Goal: Check status: Check status

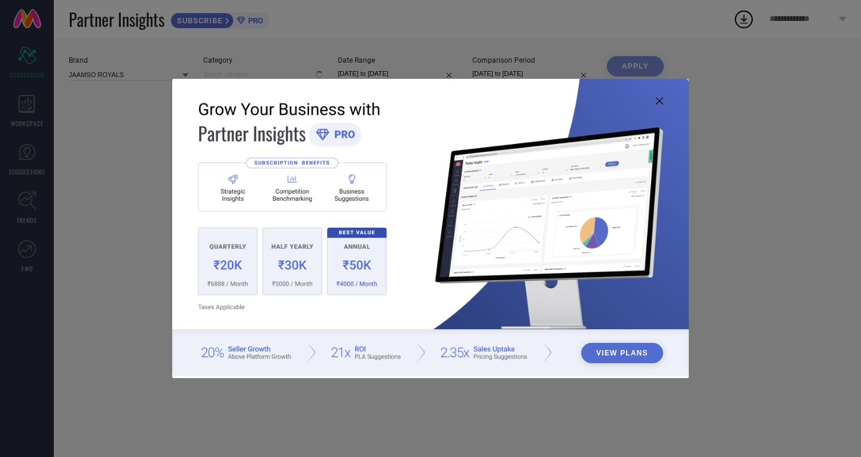
type input "All"
click at [664, 100] on img at bounding box center [430, 227] width 517 height 297
click at [661, 99] on icon at bounding box center [659, 100] width 7 height 7
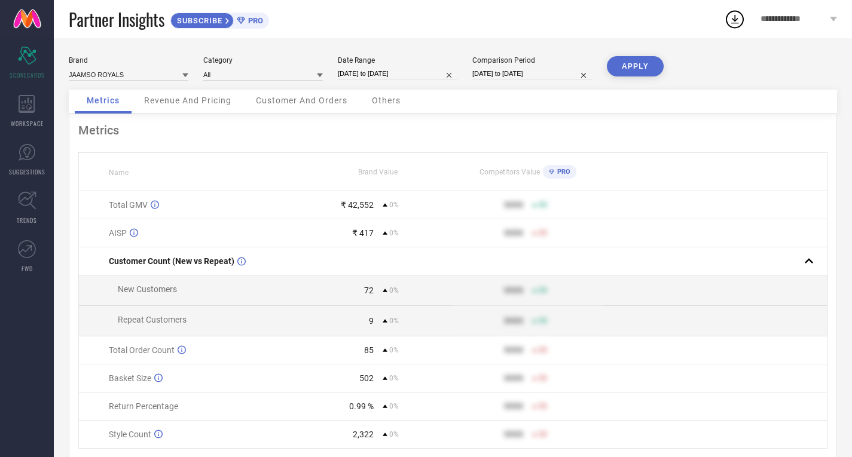
drag, startPoint x: 391, startPoint y: 74, endPoint x: 457, endPoint y: 77, distance: 65.8
click at [392, 75] on input "25-08-2025 to 31-08-2025" at bounding box center [398, 74] width 120 height 13
select select "7"
select select "2025"
select select "8"
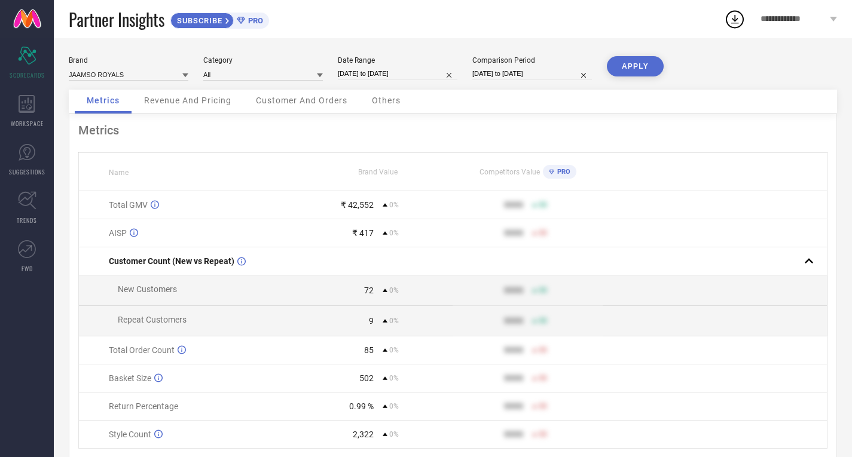
select select "2025"
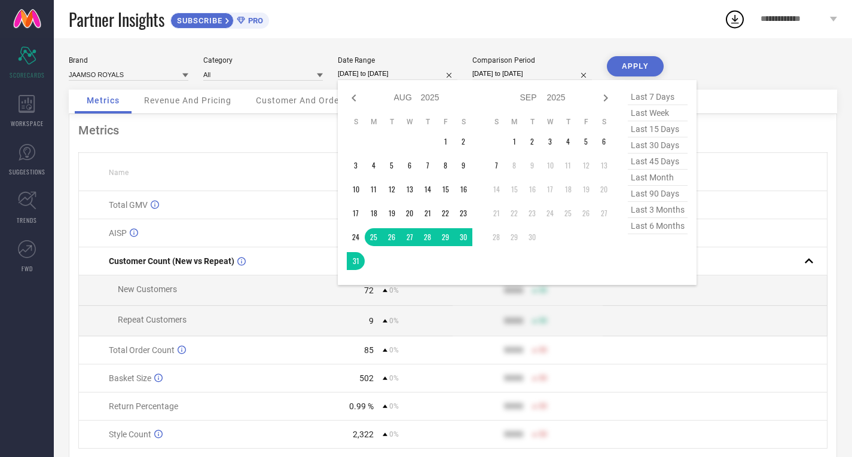
click at [649, 94] on span "last 7 days" at bounding box center [658, 97] width 60 height 16
type input "[DATE] to [DATE]"
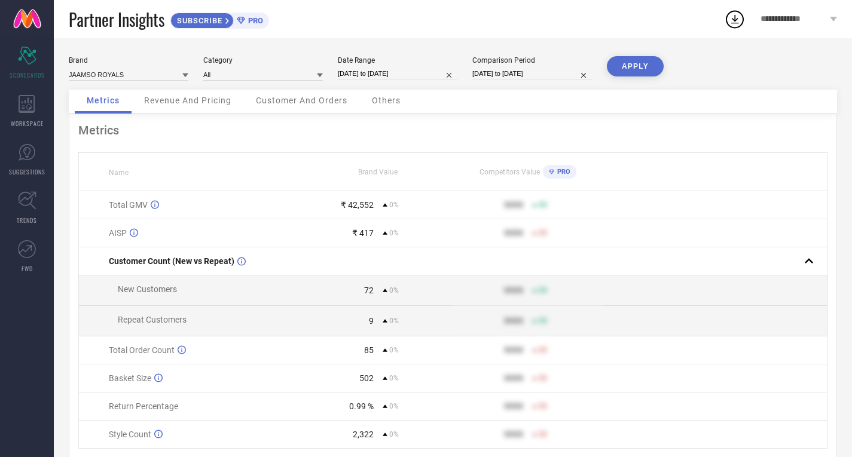
click at [521, 68] on input "25-08-2025 to 31-08-2025" at bounding box center [532, 74] width 120 height 13
select select "7"
select select "2025"
select select "8"
select select "2025"
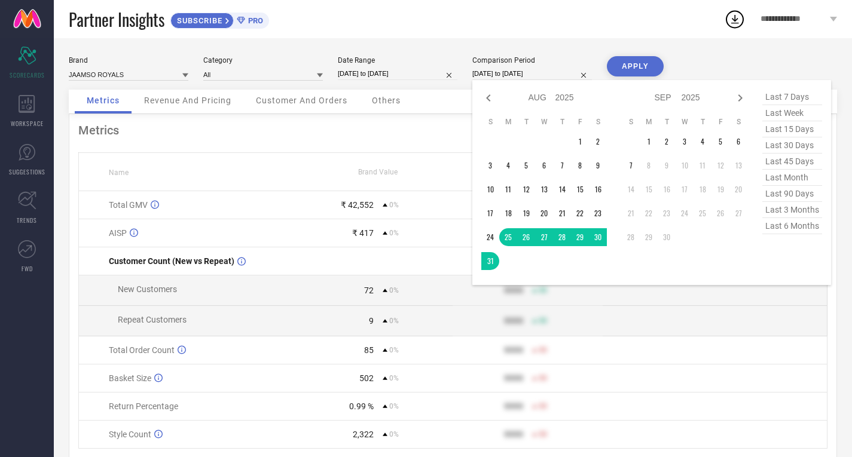
click at [800, 94] on span "last 7 days" at bounding box center [792, 97] width 60 height 16
type input "[DATE] to [DATE]"
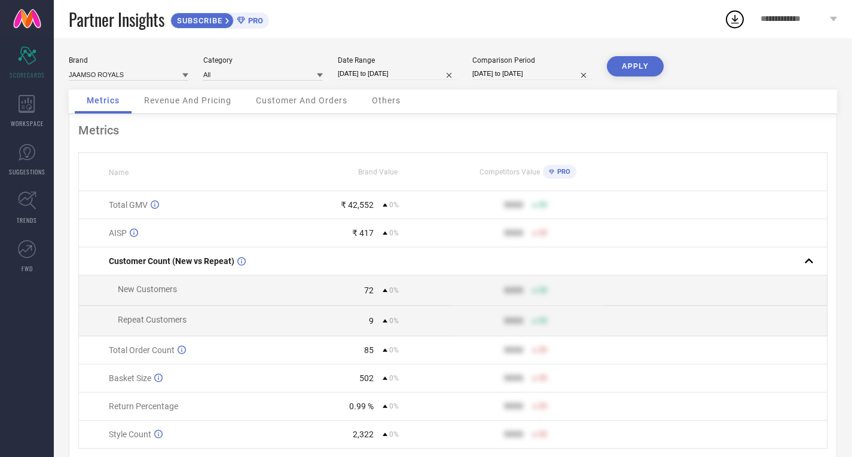
click at [633, 70] on button "APPLY" at bounding box center [635, 66] width 57 height 20
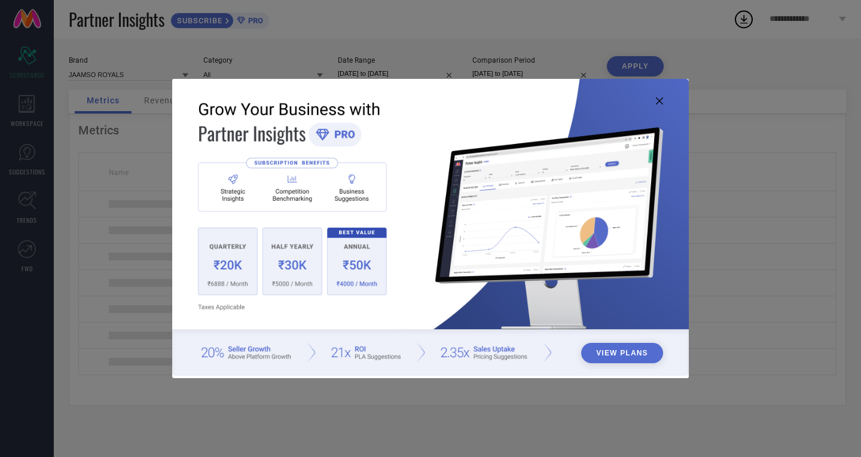
click at [656, 101] on icon at bounding box center [659, 100] width 7 height 7
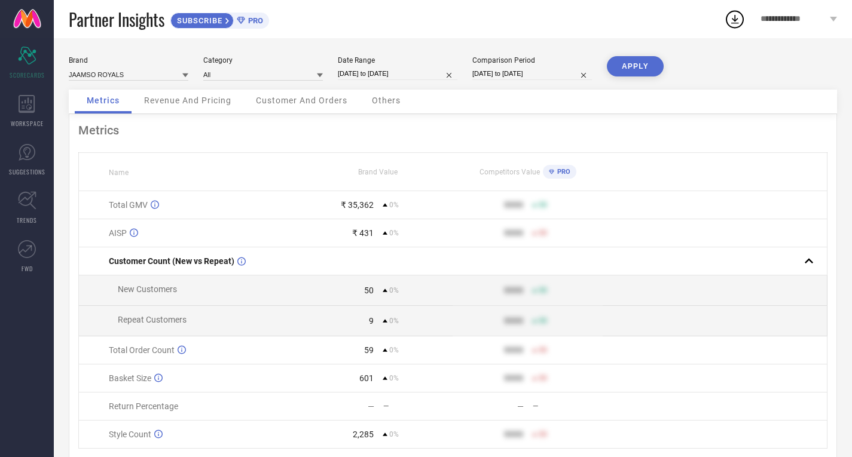
click at [387, 75] on input "[DATE] to [DATE]" at bounding box center [398, 74] width 120 height 13
select select "8"
select select "2025"
select select "9"
select select "2025"
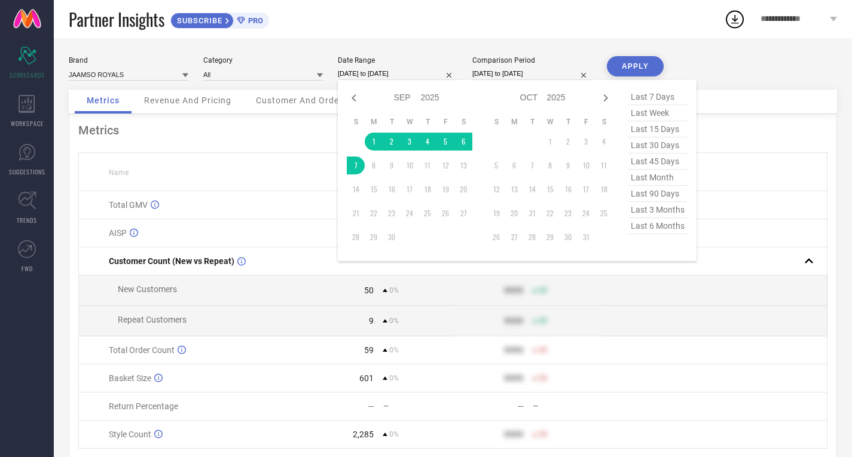
click at [658, 97] on span "last 7 days" at bounding box center [658, 97] width 60 height 16
type input "[DATE] to [DATE]"
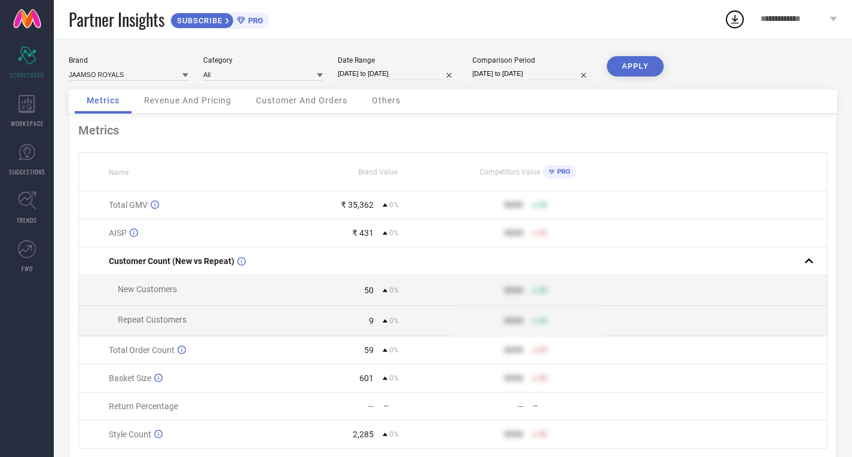
click at [524, 77] on input "[DATE] to [DATE]" at bounding box center [532, 74] width 120 height 13
select select "8"
select select "2025"
select select "9"
select select "2025"
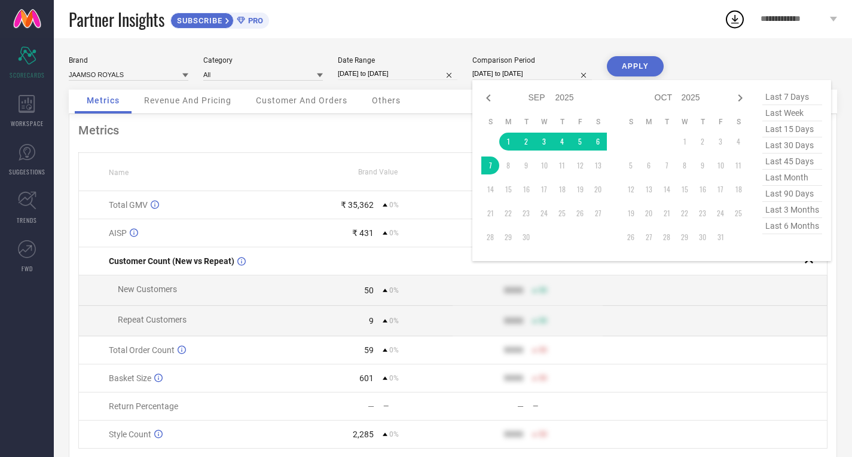
click at [798, 96] on span "last 7 days" at bounding box center [792, 97] width 60 height 16
type input "[DATE] to [DATE]"
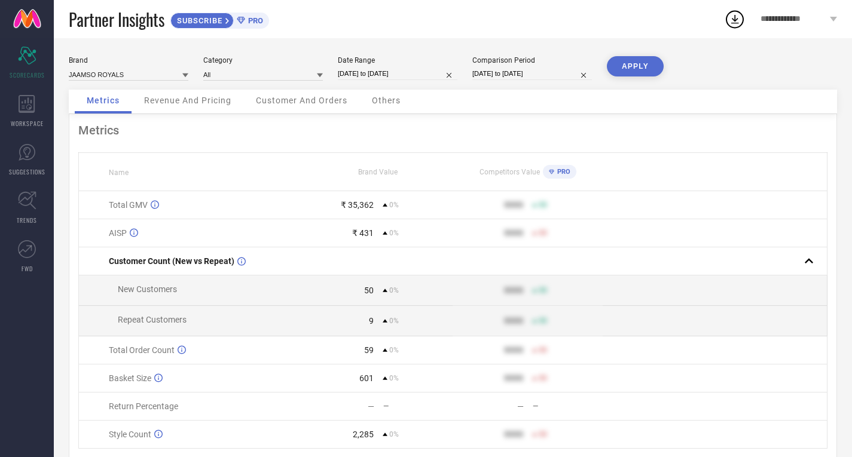
click at [643, 65] on button "APPLY" at bounding box center [635, 66] width 57 height 20
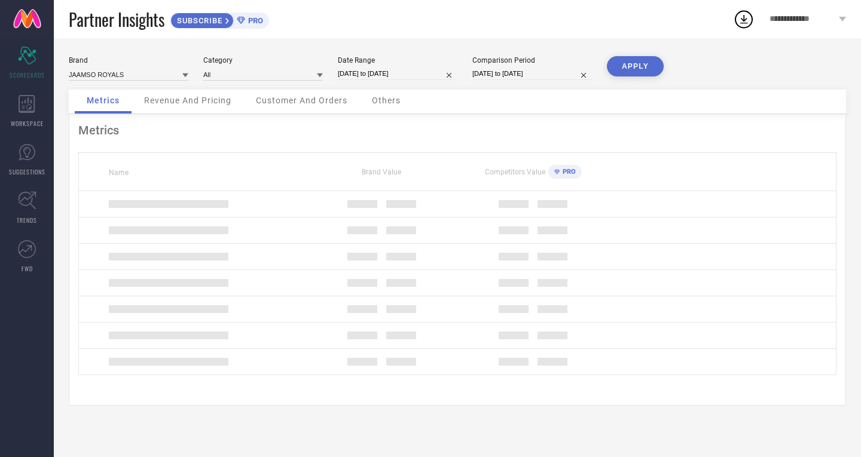
click at [636, 62] on button "APPLY" at bounding box center [635, 66] width 57 height 20
